Goal: Information Seeking & Learning: Learn about a topic

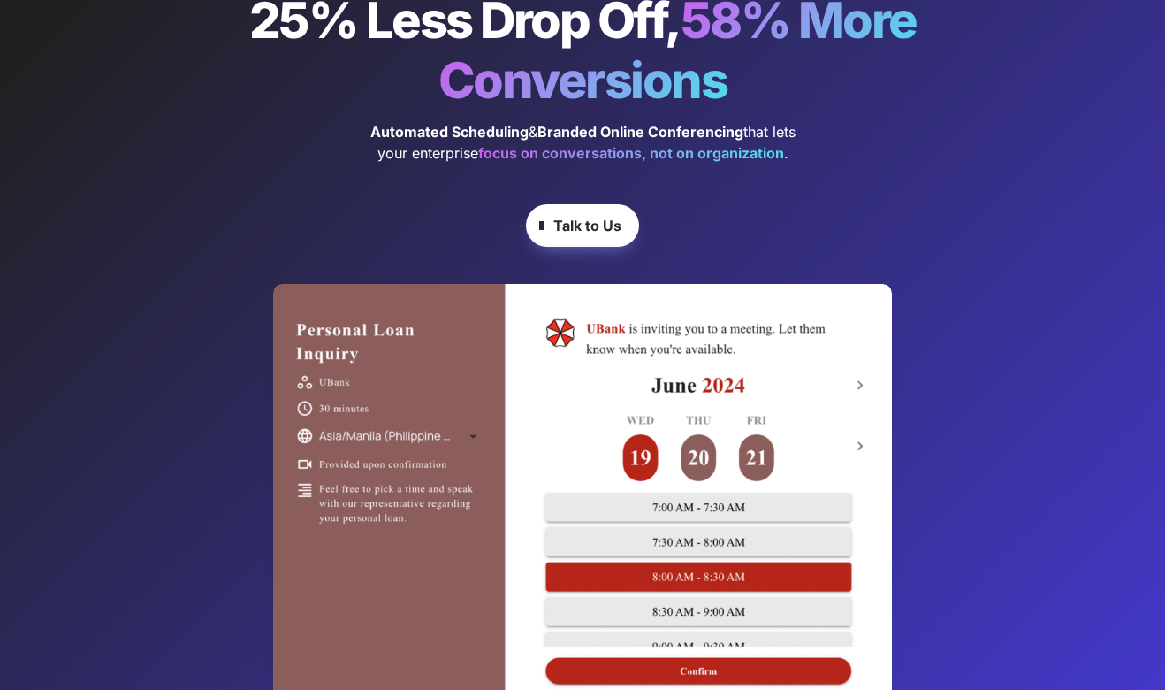
scroll to position [224, 0]
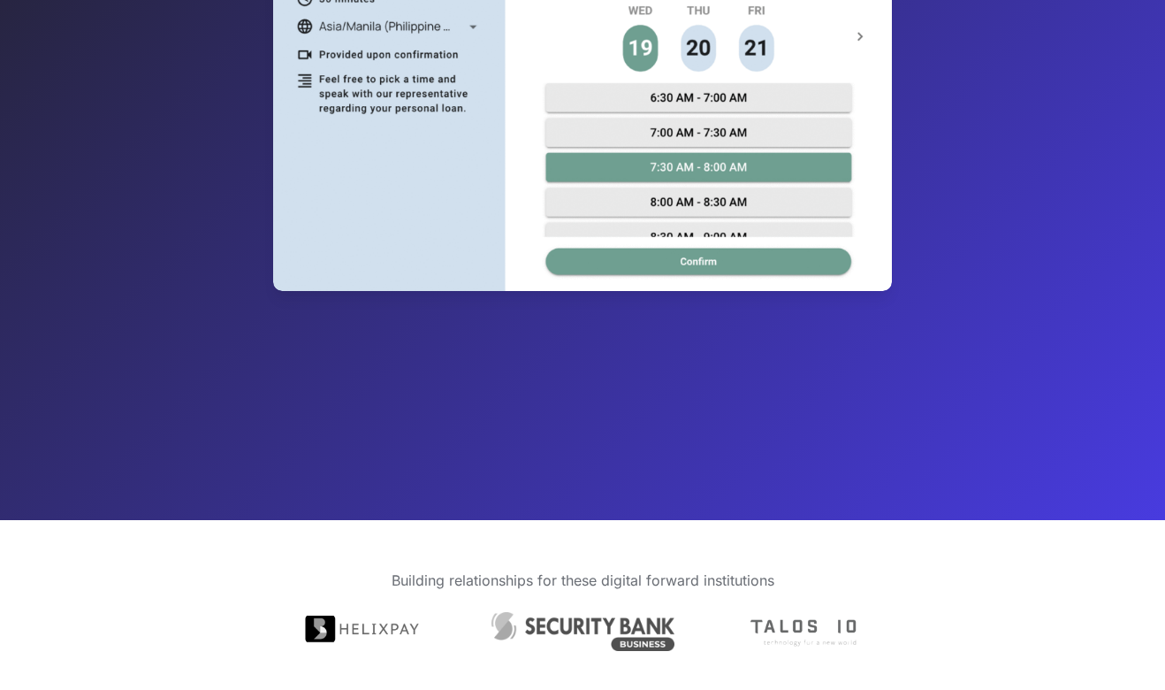
click at [733, 180] on div at bounding box center [582, 82] width 531 height 381
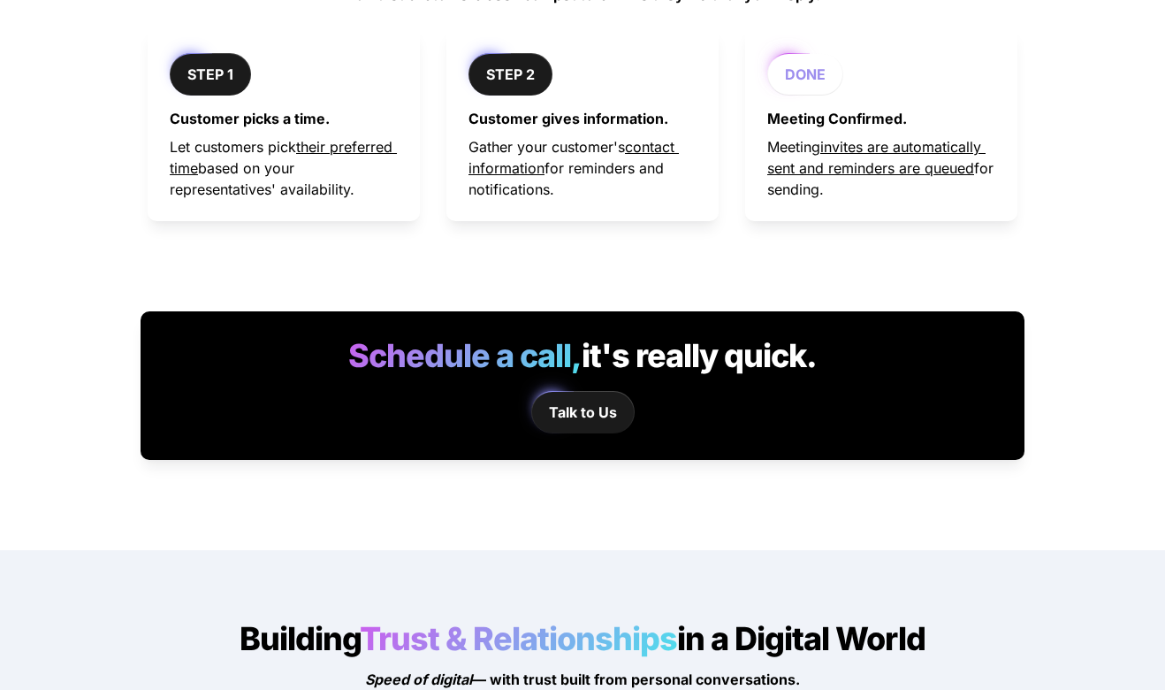
scroll to position [1737, 0]
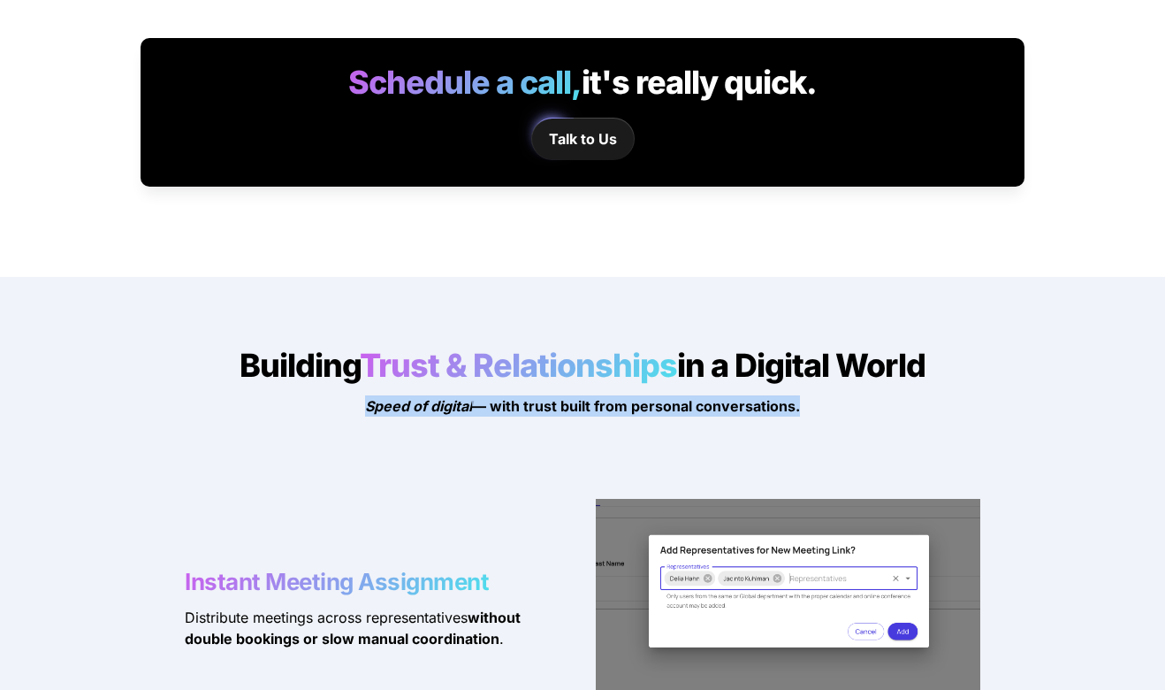
drag, startPoint x: 836, startPoint y: 421, endPoint x: 345, endPoint y: 408, distance: 490.9
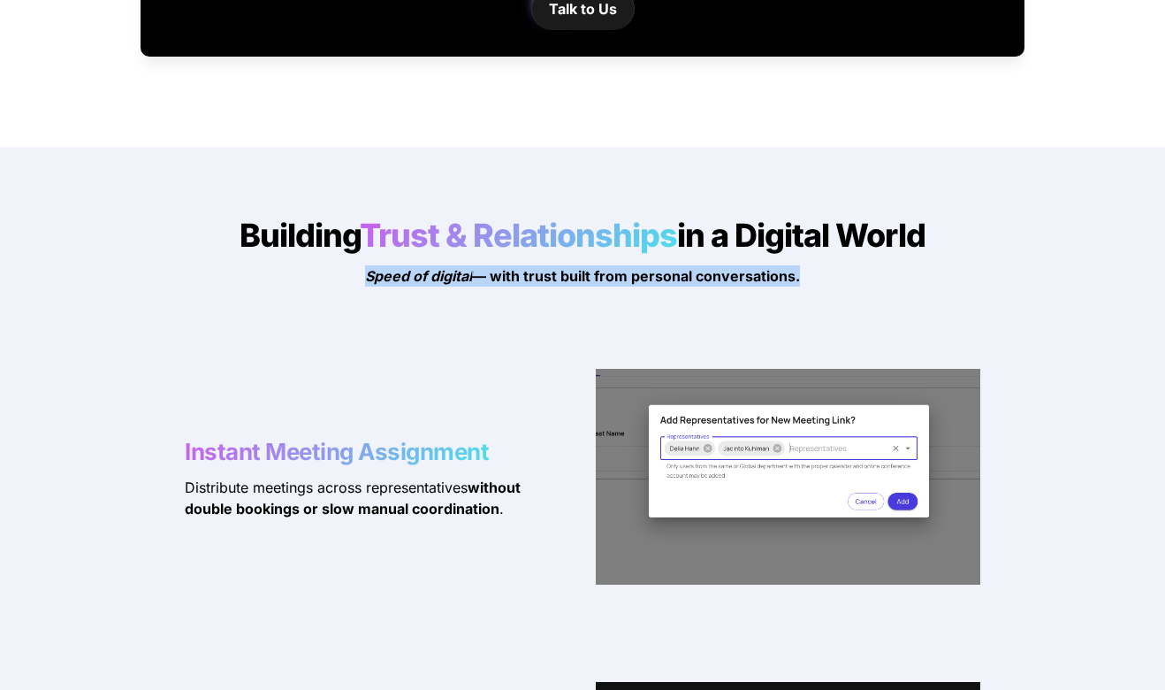
scroll to position [1874, 0]
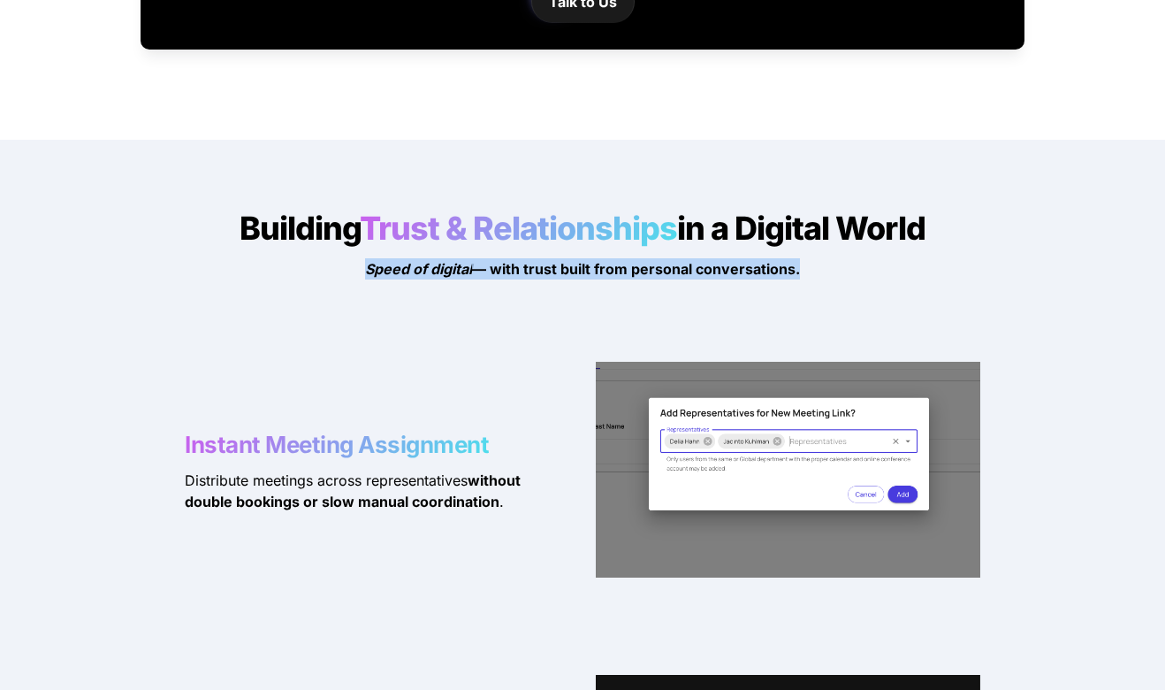
click at [451, 233] on span "Trust & Relationships" at bounding box center [522, 228] width 324 height 39
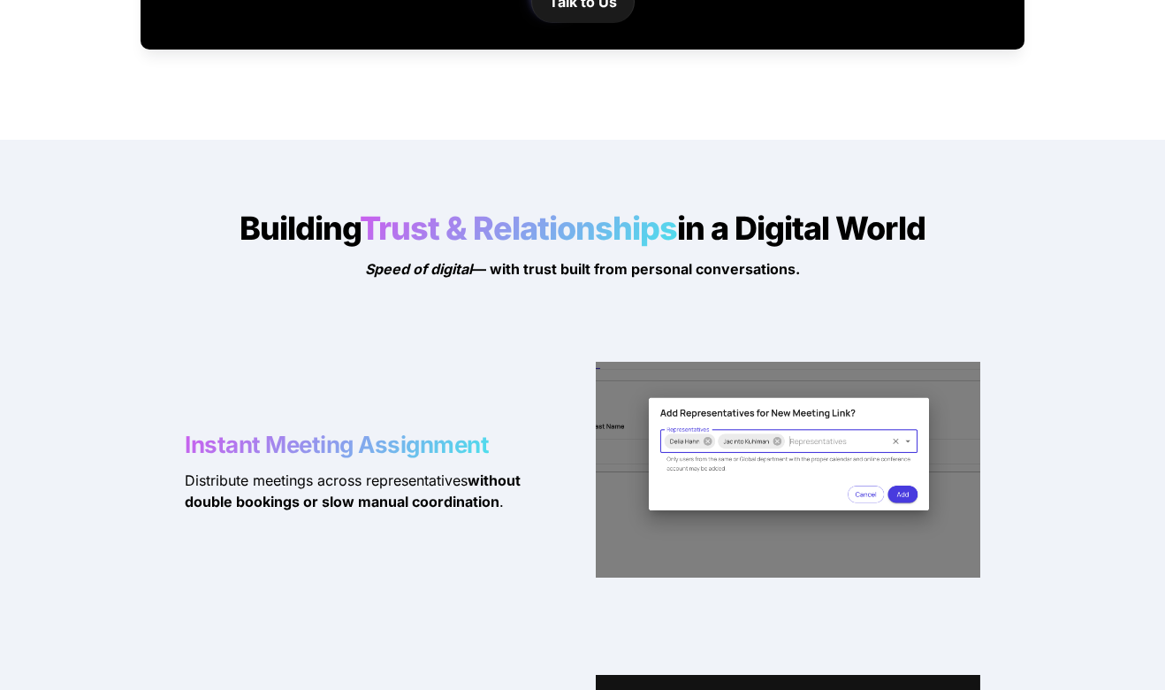
click at [446, 342] on div "Instant Meeting Assignment Distribute meetings across representatives without d…" at bounding box center [583, 469] width 884 height 285
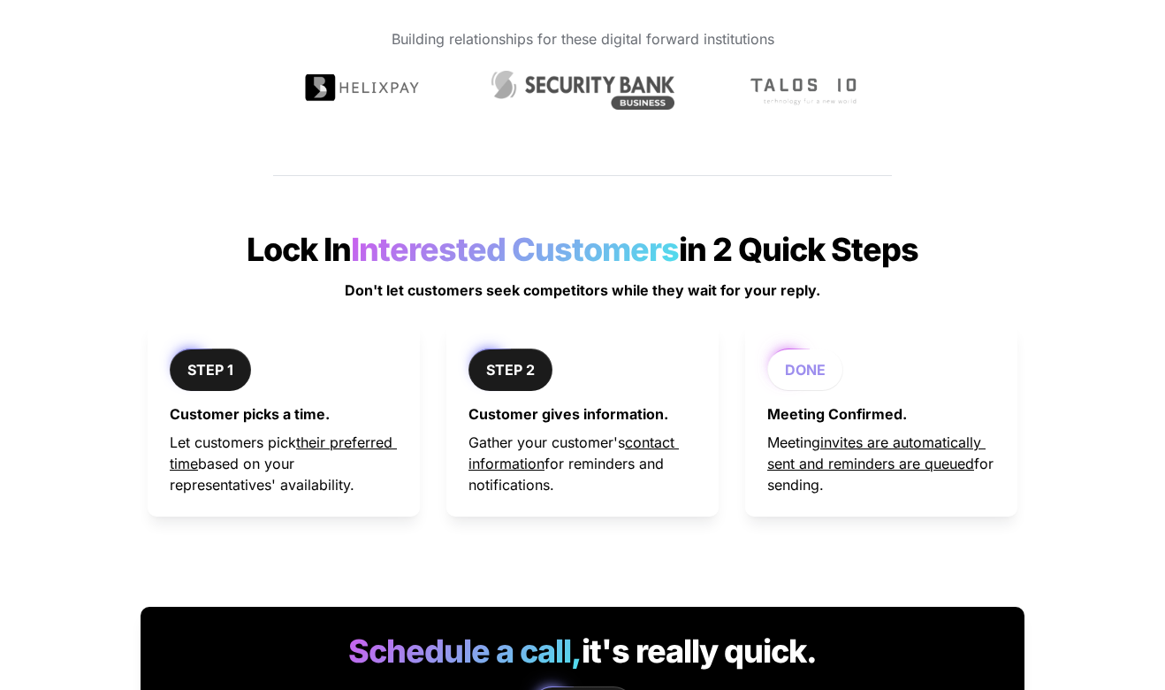
scroll to position [1140, 0]
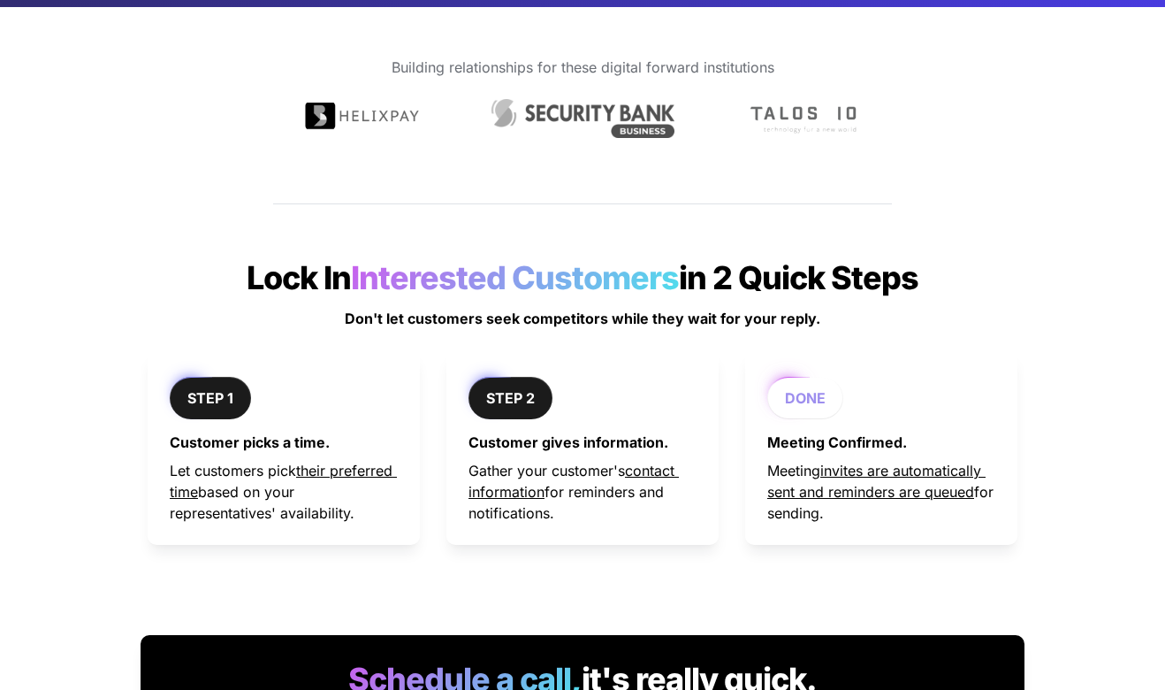
click at [424, 303] on h2 "Lock In Interested Customers in 2 Quick Steps" at bounding box center [583, 277] width 796 height 53
drag, startPoint x: 232, startPoint y: 265, endPoint x: 960, endPoint y: 283, distance: 728.8
click at [960, 283] on h2 "Lock In Interested Customers in 2 Quick Steps" at bounding box center [583, 277] width 796 height 53
copy h2 "Lock In Interested Customers in 2 Quick Steps"
click at [943, 301] on h2 "Lock In Interested Customers in 2 Quick Steps" at bounding box center [583, 277] width 796 height 53
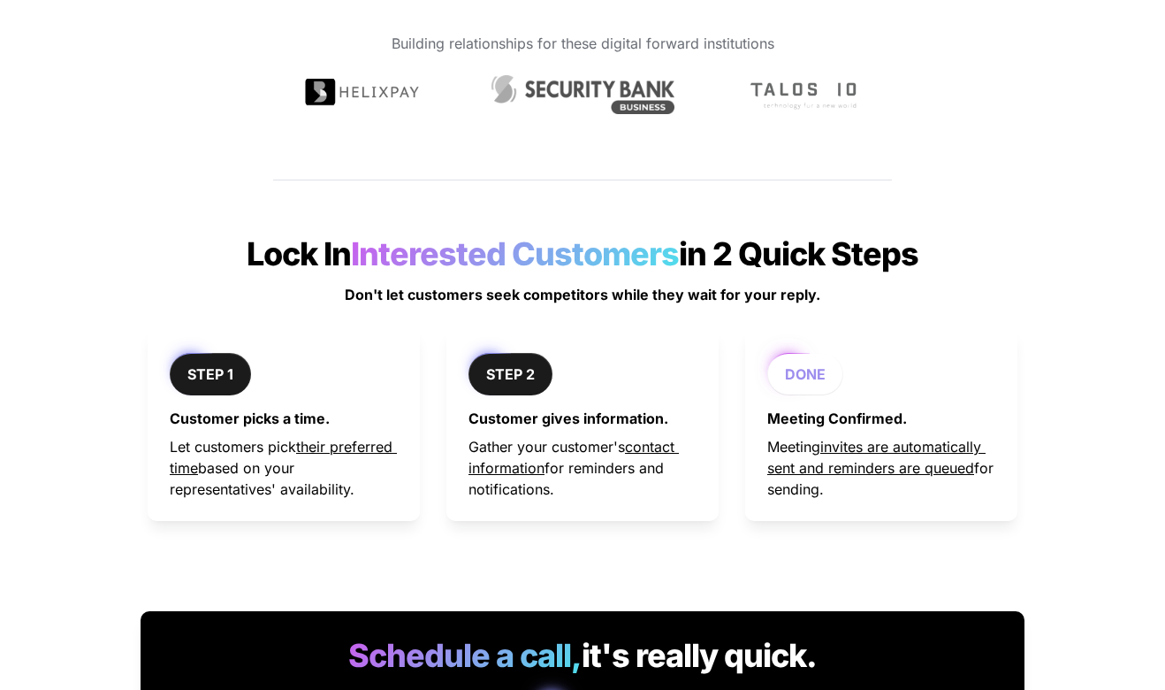
scroll to position [1163, 0]
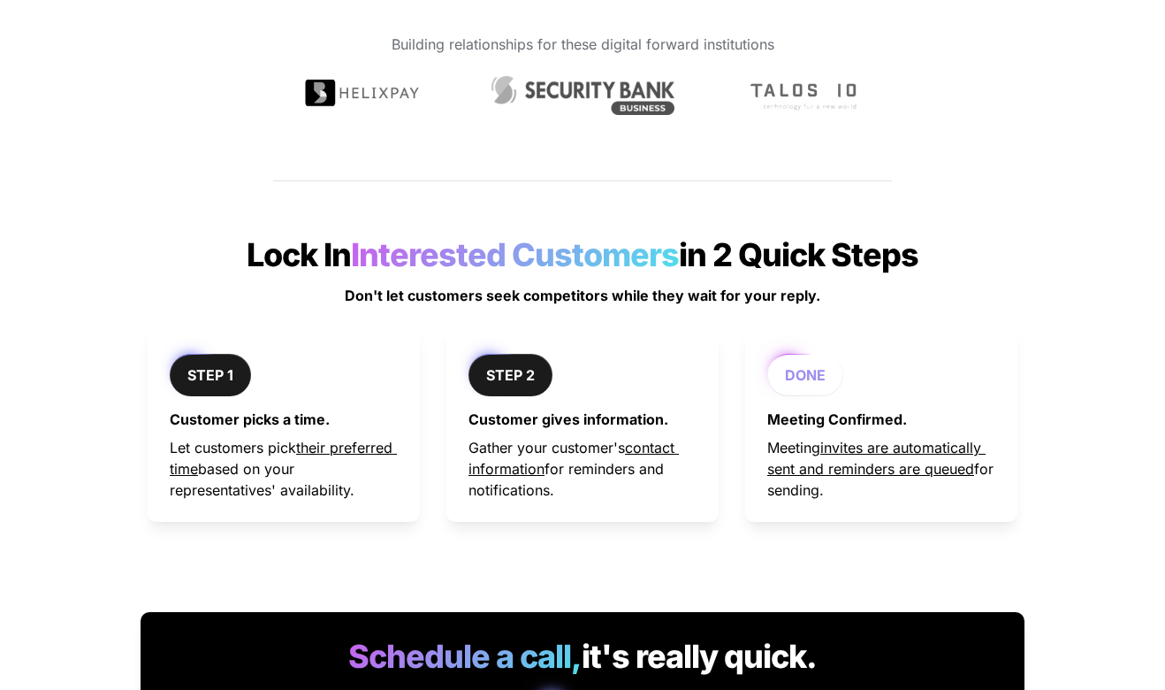
click at [393, 241] on span "Interested Customers" at bounding box center [518, 254] width 334 height 39
click at [385, 317] on div "STEP 1 Customer picks a time. Let customers pick their preferred time based on …" at bounding box center [583, 438] width 796 height 258
click at [347, 278] on h2 "Lock In Interested Customers in 2 Quick Steps" at bounding box center [583, 254] width 796 height 53
drag, startPoint x: 340, startPoint y: 278, endPoint x: 850, endPoint y: 307, distance: 511.0
click at [850, 307] on div "Lock In Interested Customers in 2 Quick Steps Don't let customers seek competit…" at bounding box center [582, 530] width 1165 height 640
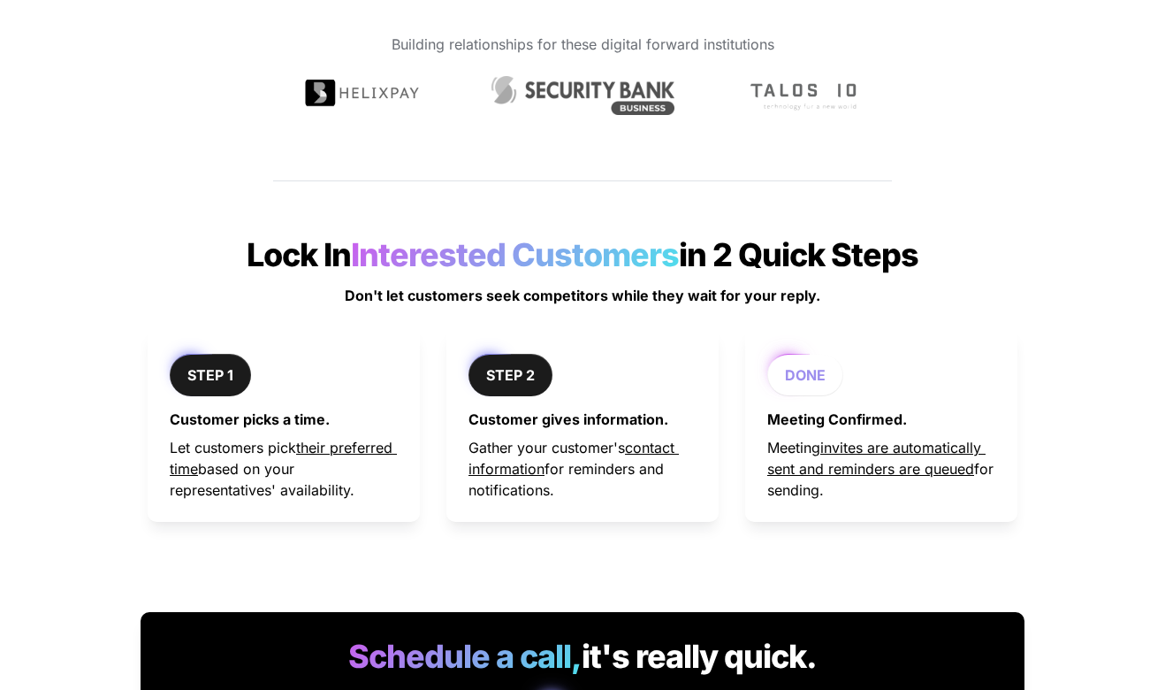
copy div "Don't let customers seek competitors while they wait for your reply."
click at [502, 286] on p "Don't let customers seek competitors while they wait for your reply." at bounding box center [583, 295] width 796 height 28
click at [503, 289] on strong "Don't let customers seek competitors while they wait for your reply." at bounding box center [583, 295] width 476 height 18
